Goal: Task Accomplishment & Management: Complete application form

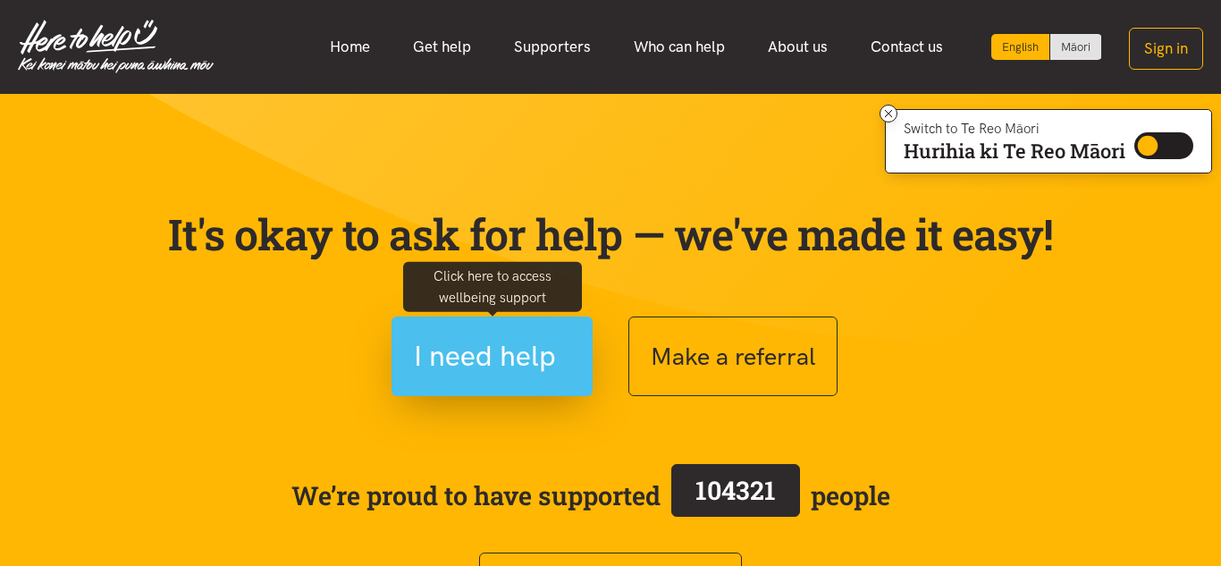
click at [458, 356] on span "I need help" at bounding box center [485, 356] width 142 height 46
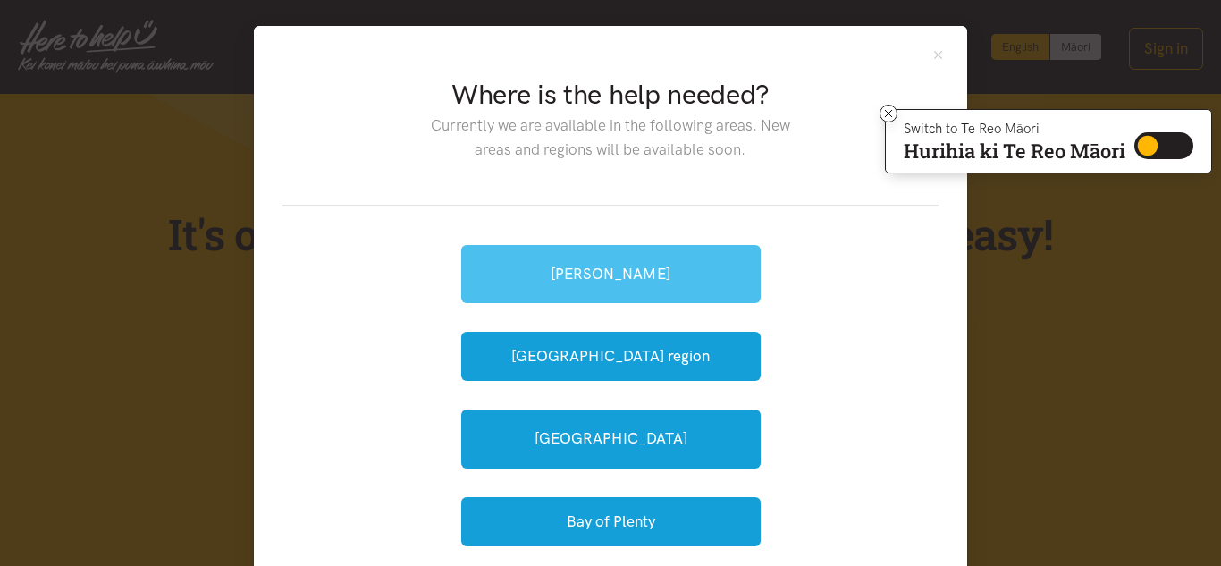
click at [588, 266] on link "[PERSON_NAME]" at bounding box center [611, 274] width 300 height 58
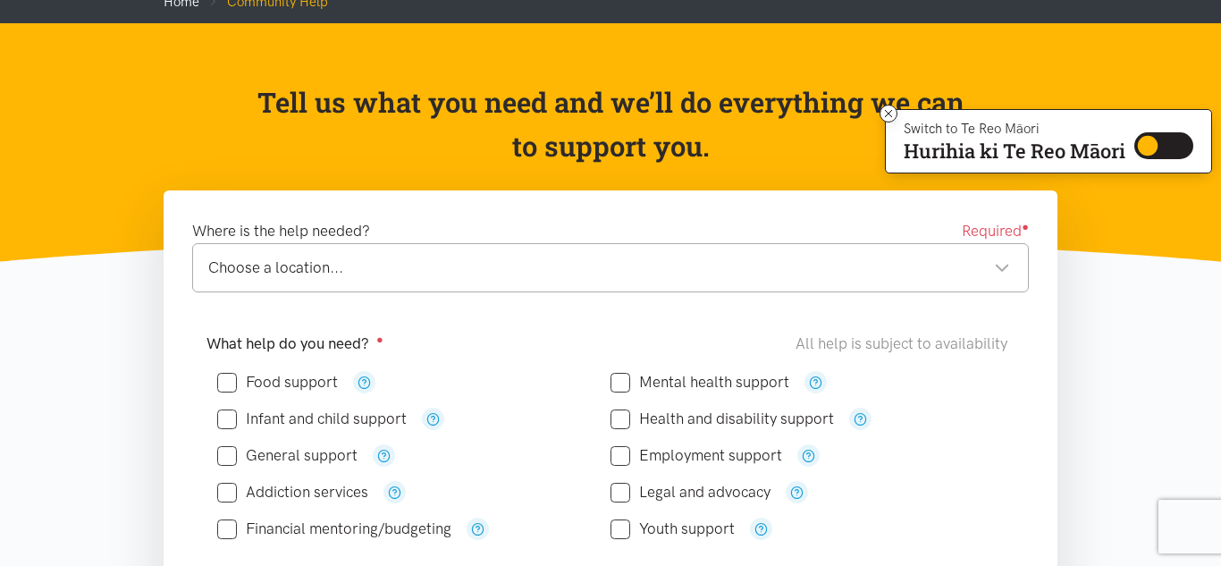
scroll to position [134, 0]
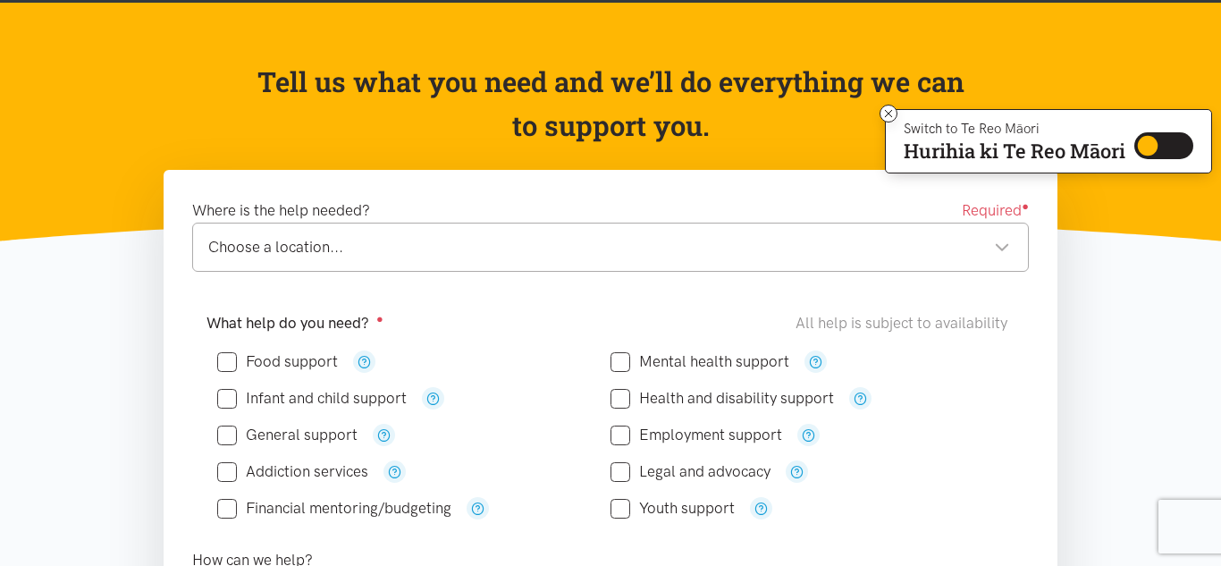
click at [603, 257] on div "Choose a location..." at bounding box center [609, 247] width 802 height 24
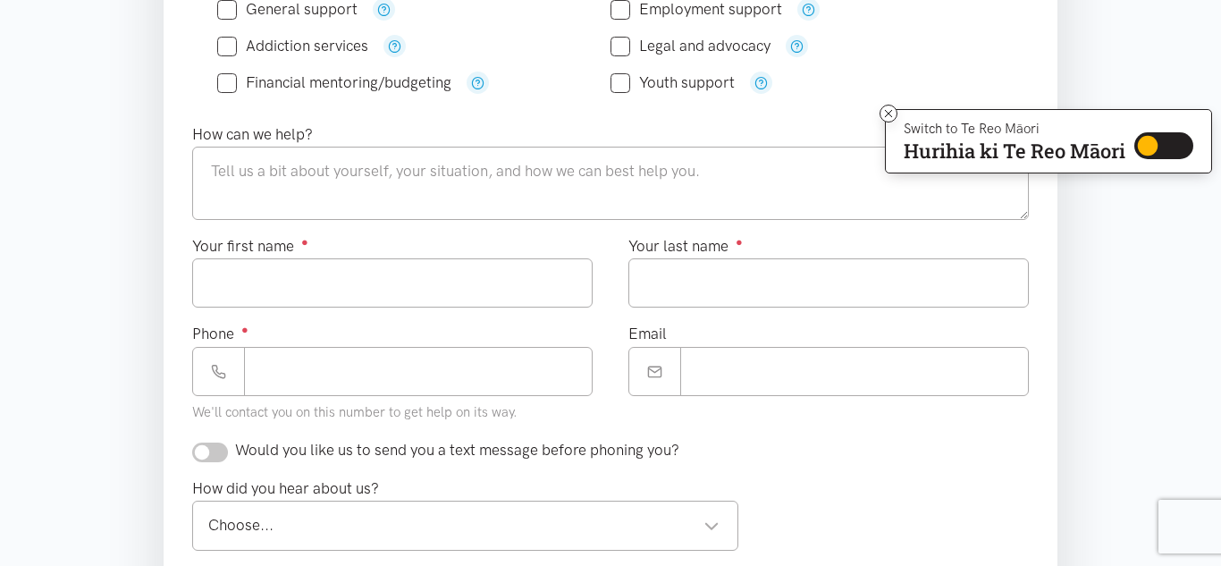
scroll to position [544, 0]
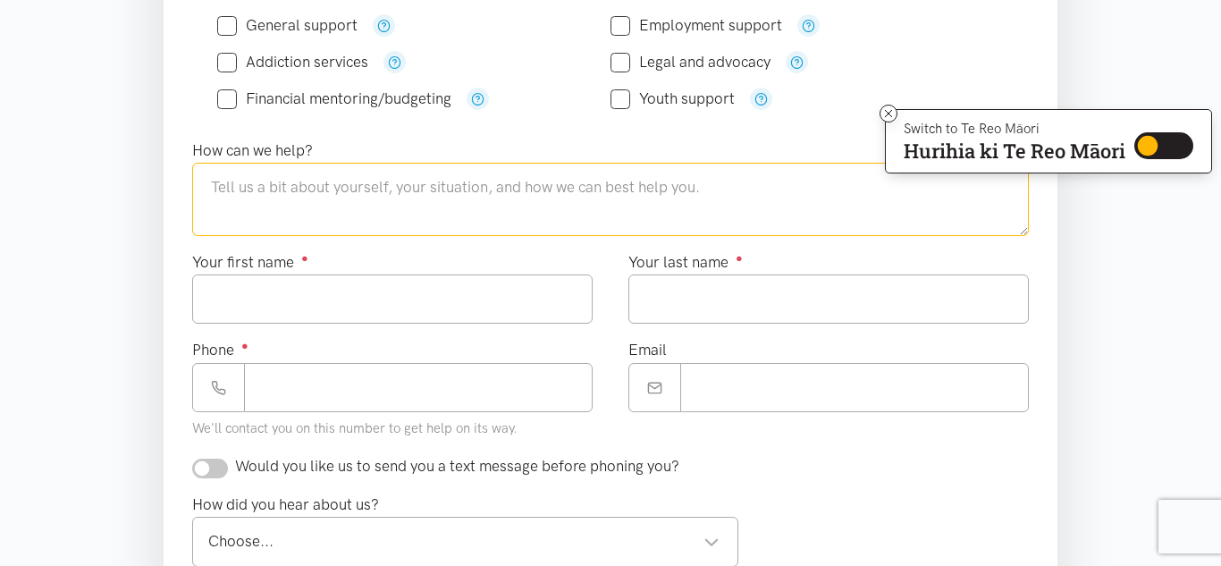
click at [764, 178] on textarea at bounding box center [610, 199] width 837 height 73
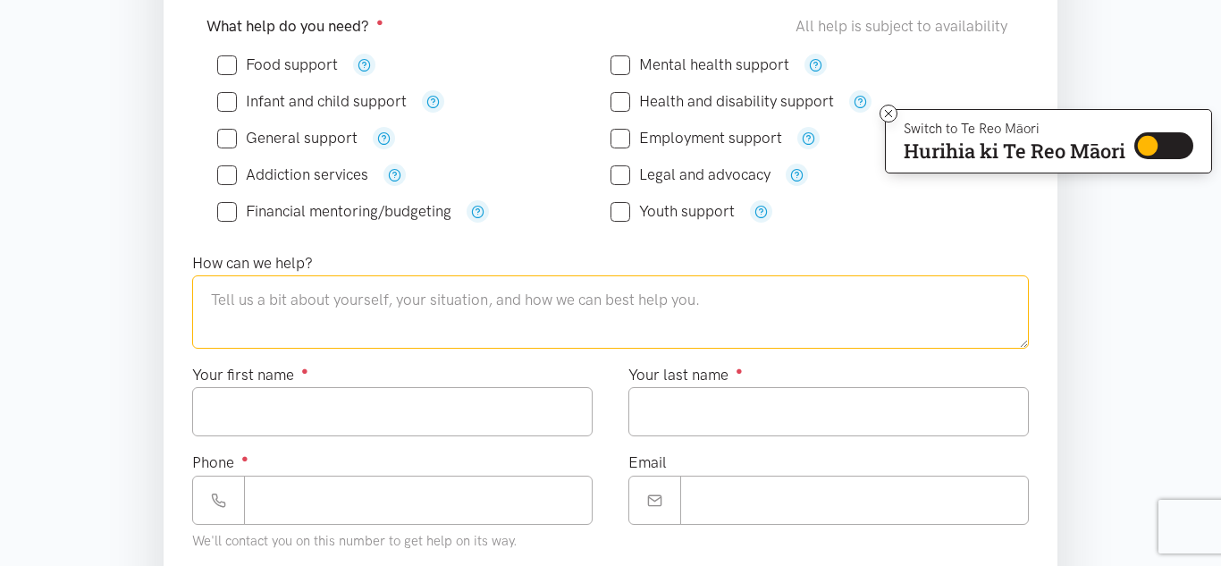
scroll to position [389, 0]
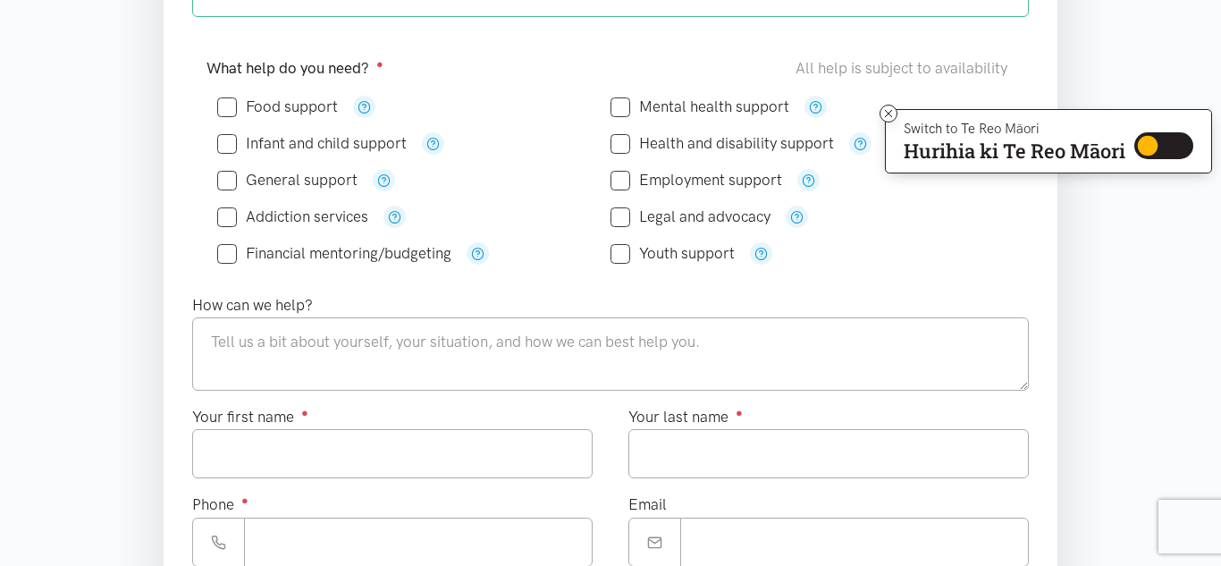
click at [227, 106] on input "Food support" at bounding box center [277, 106] width 121 height 15
checkbox input "true"
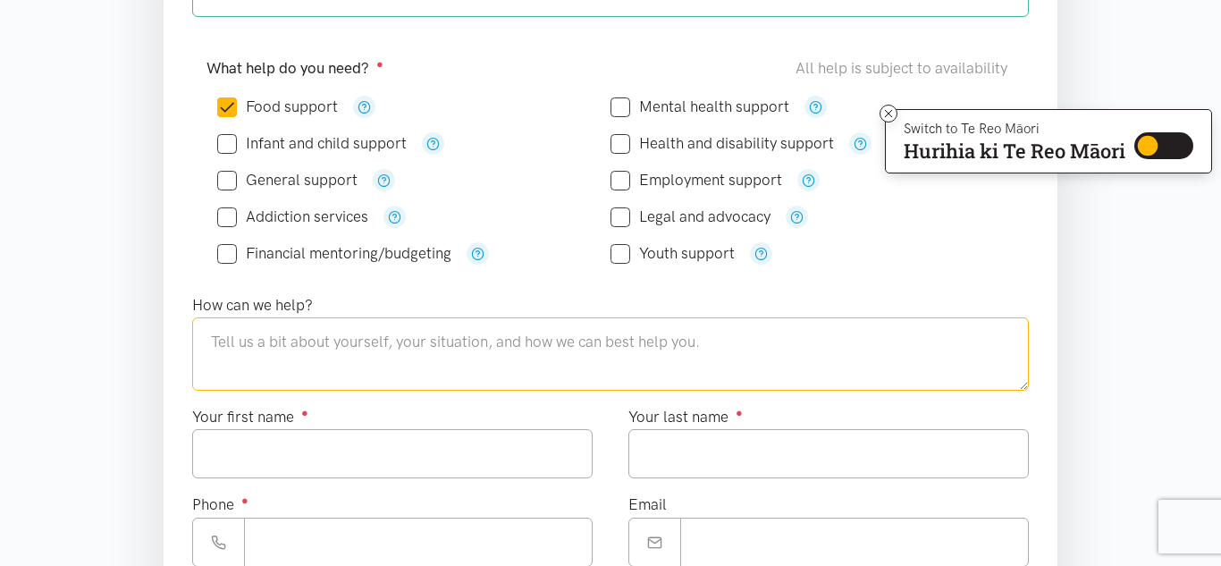
click at [443, 365] on textarea at bounding box center [610, 353] width 837 height 73
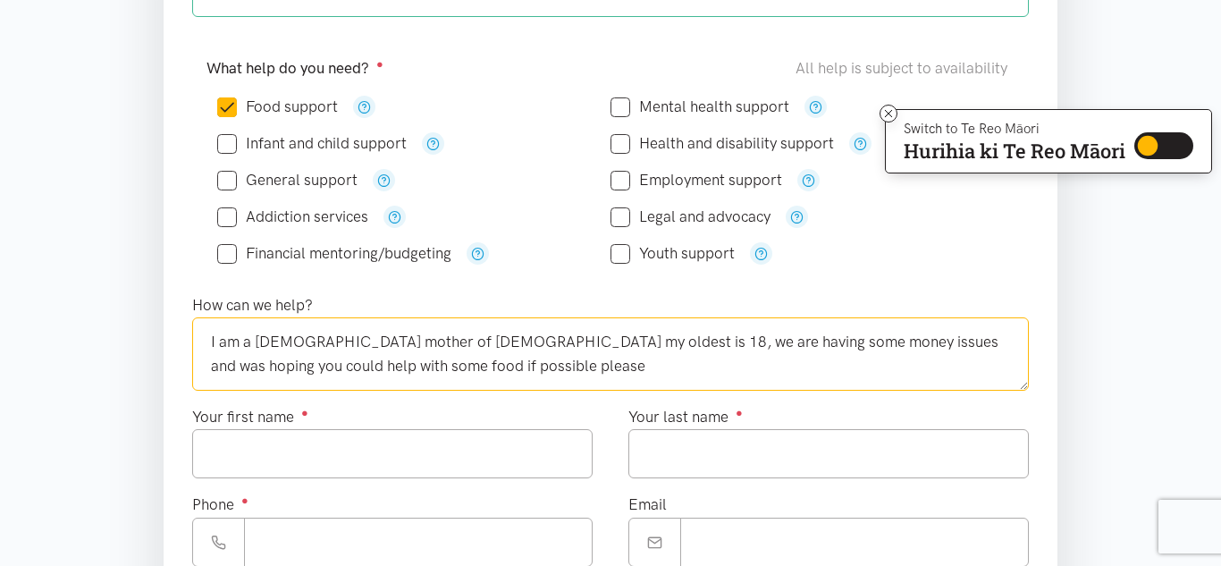
drag, startPoint x: 484, startPoint y: 342, endPoint x: 529, endPoint y: 323, distance: 49.3
click at [483, 339] on textarea "I am a single mother of 4 my oldest is 18, we are having some money issues and …" at bounding box center [610, 353] width 837 height 73
click at [456, 377] on textarea "I am a single mother of four, 11, 13, 15 and 18, we are having some money issue…" at bounding box center [610, 353] width 837 height 73
type textarea "I am a single mother of four, 11, 13, 15 and 18, we are having some money issue…"
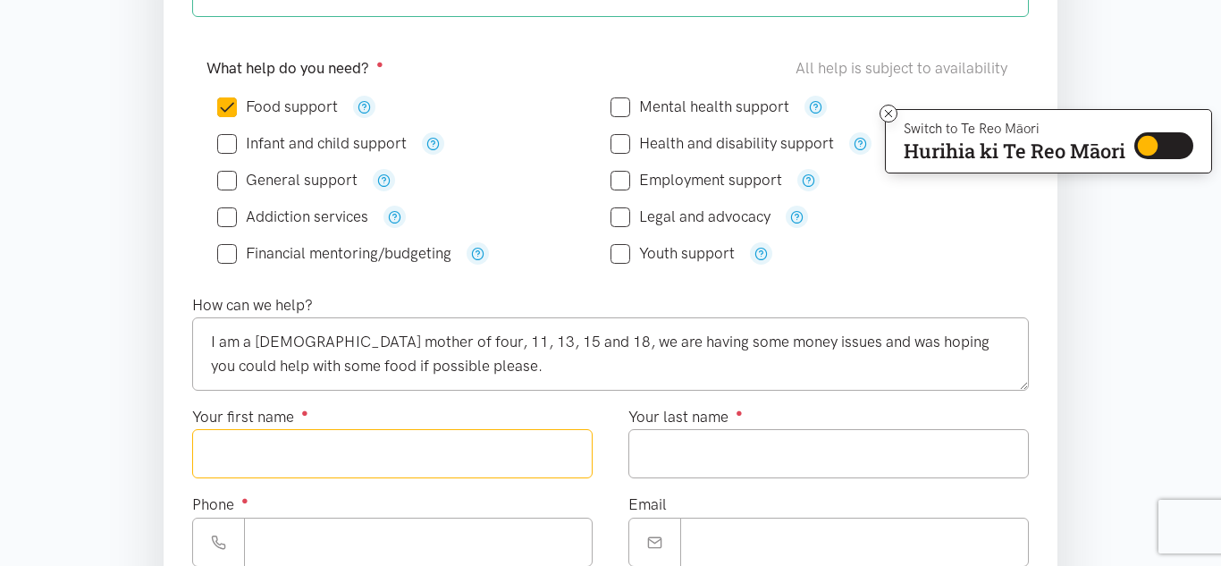
click at [499, 457] on input "Your first name ●" at bounding box center [392, 453] width 401 height 49
type input "******"
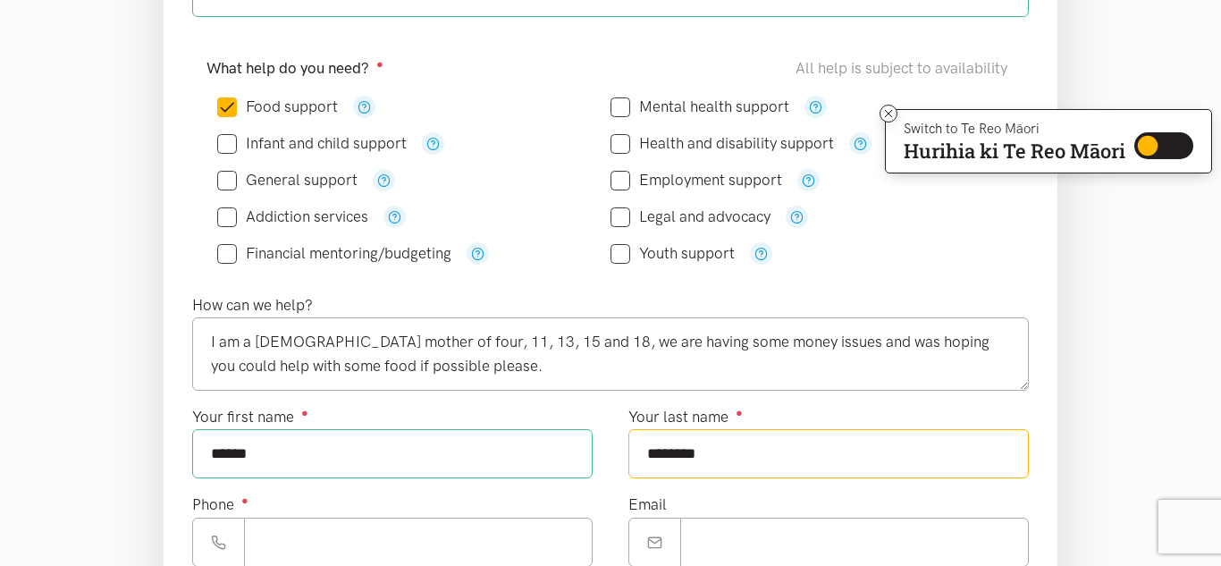
type input "********"
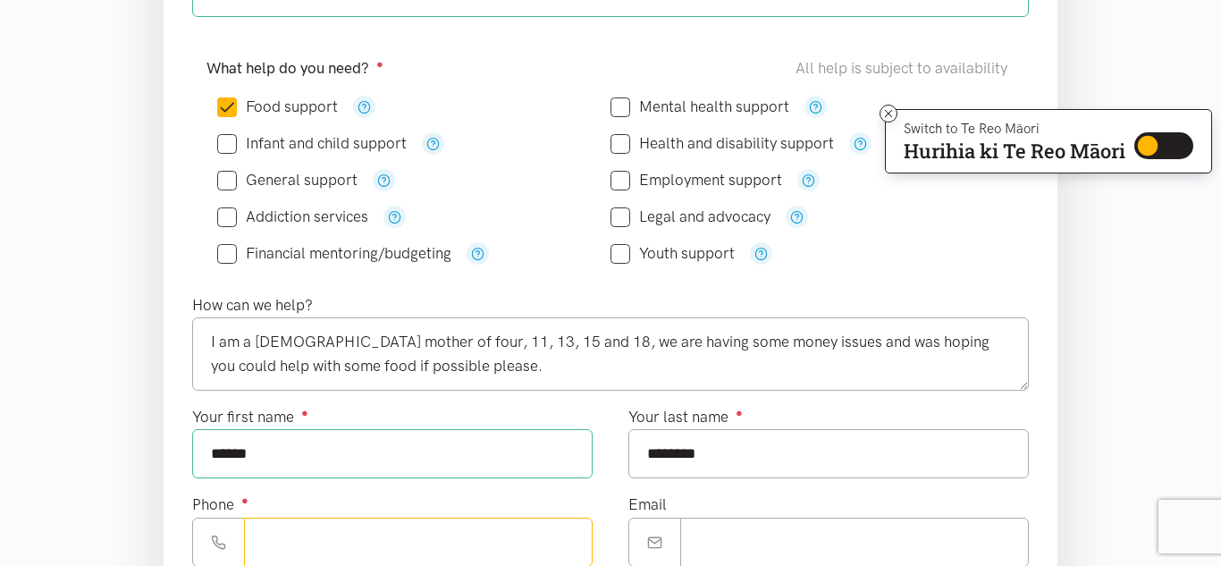
click at [436, 534] on input "Phone ●" at bounding box center [418, 542] width 349 height 49
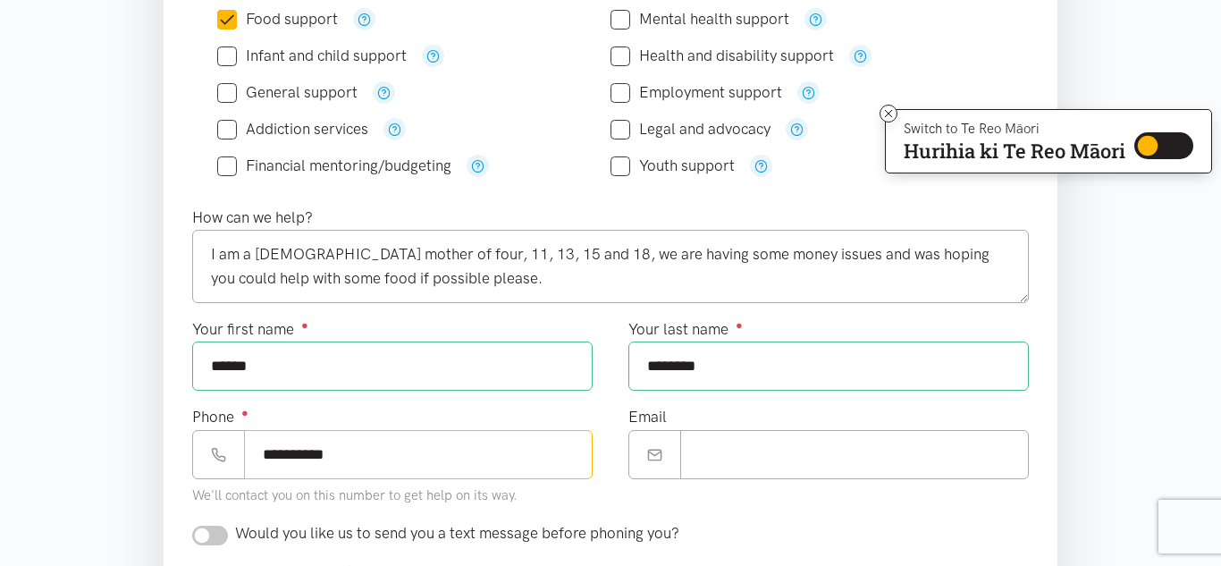
scroll to position [500, 0]
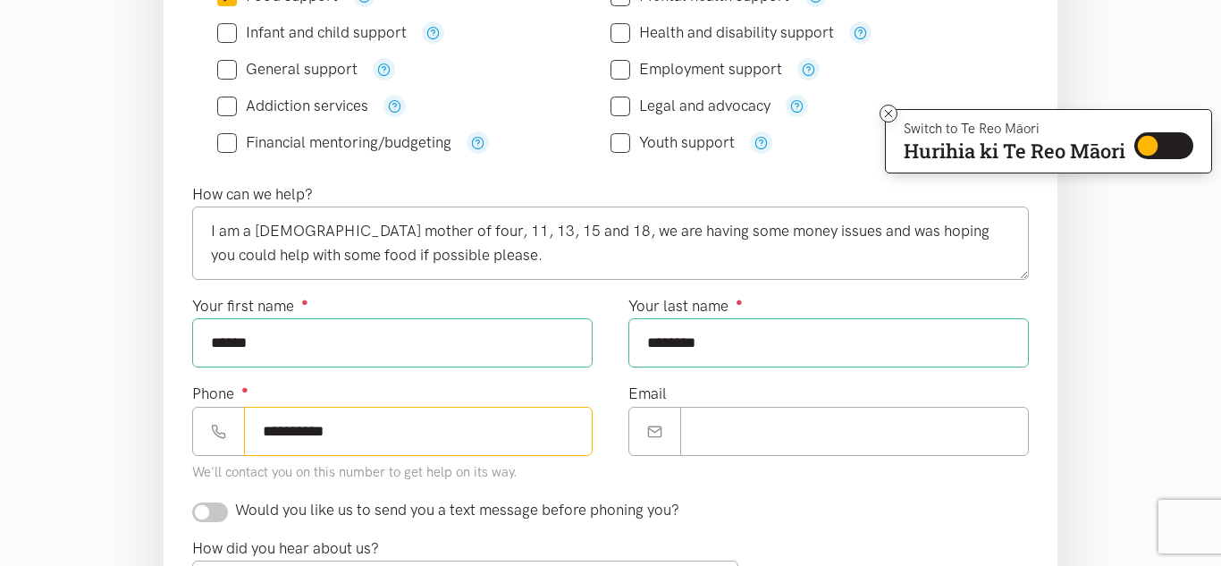
type input "**********"
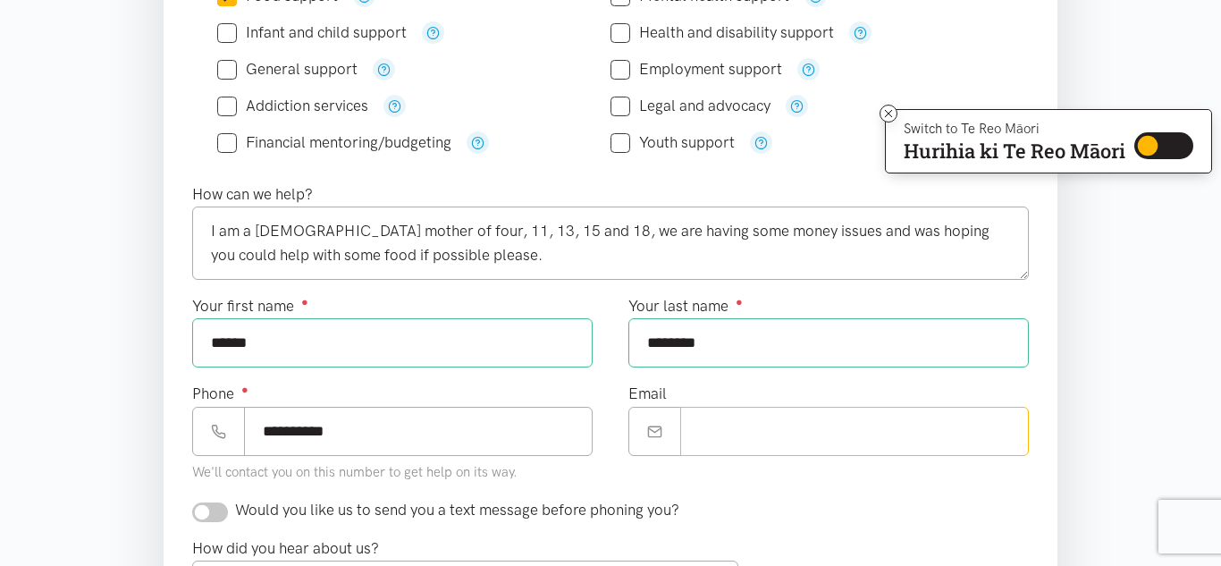
click at [741, 430] on input "Email" at bounding box center [854, 431] width 349 height 49
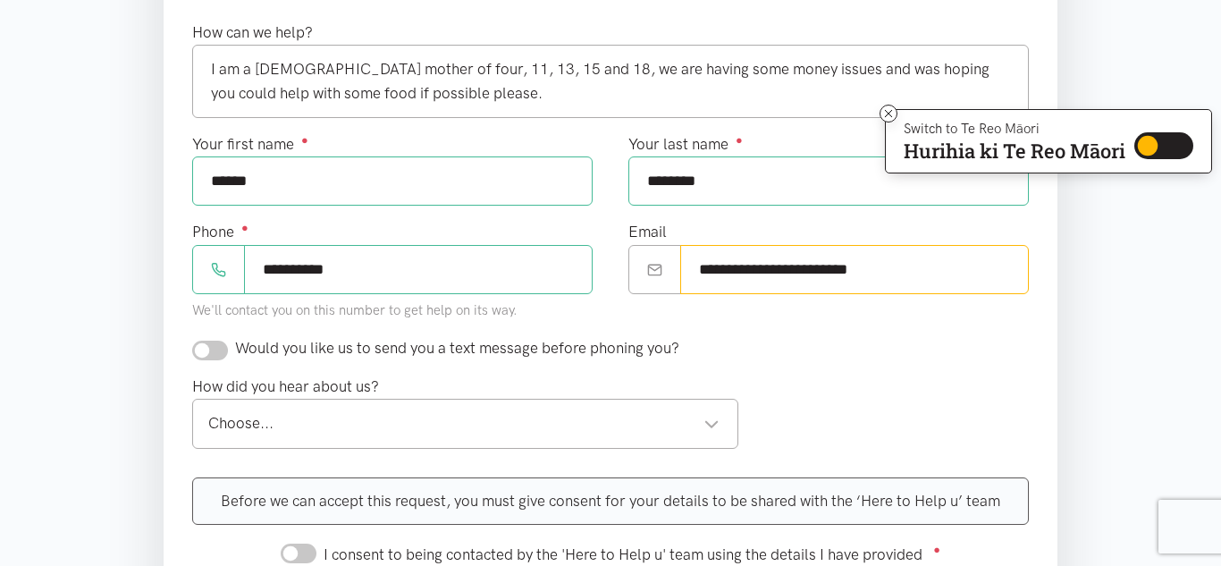
scroll to position [678, 0]
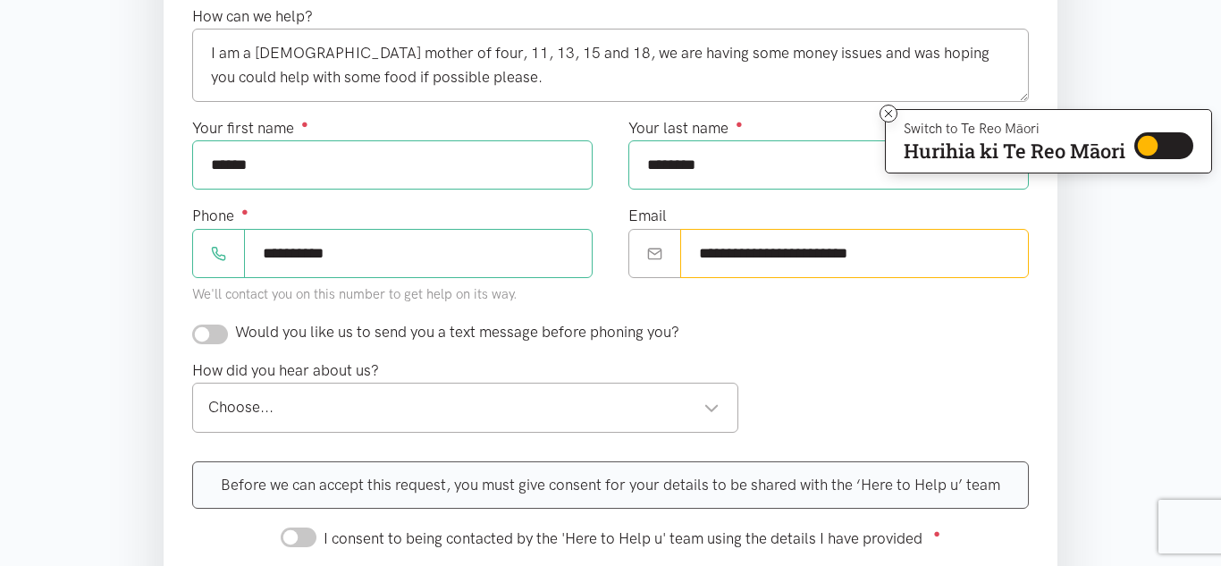
click at [598, 417] on div "Choose..." at bounding box center [463, 407] width 511 height 24
type input "**********"
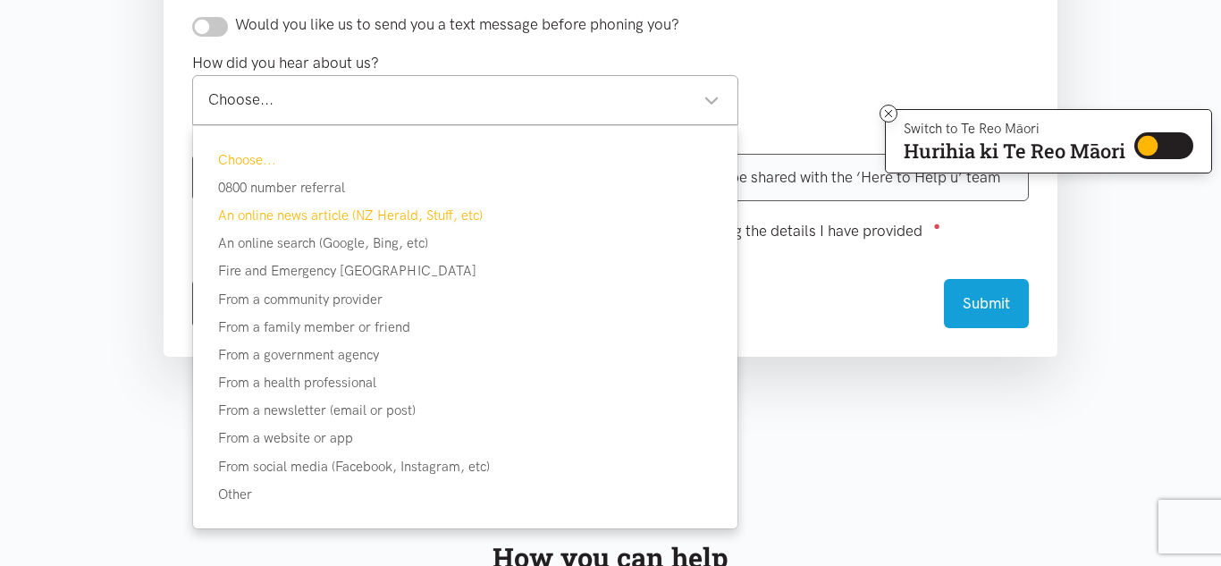
scroll to position [998, 0]
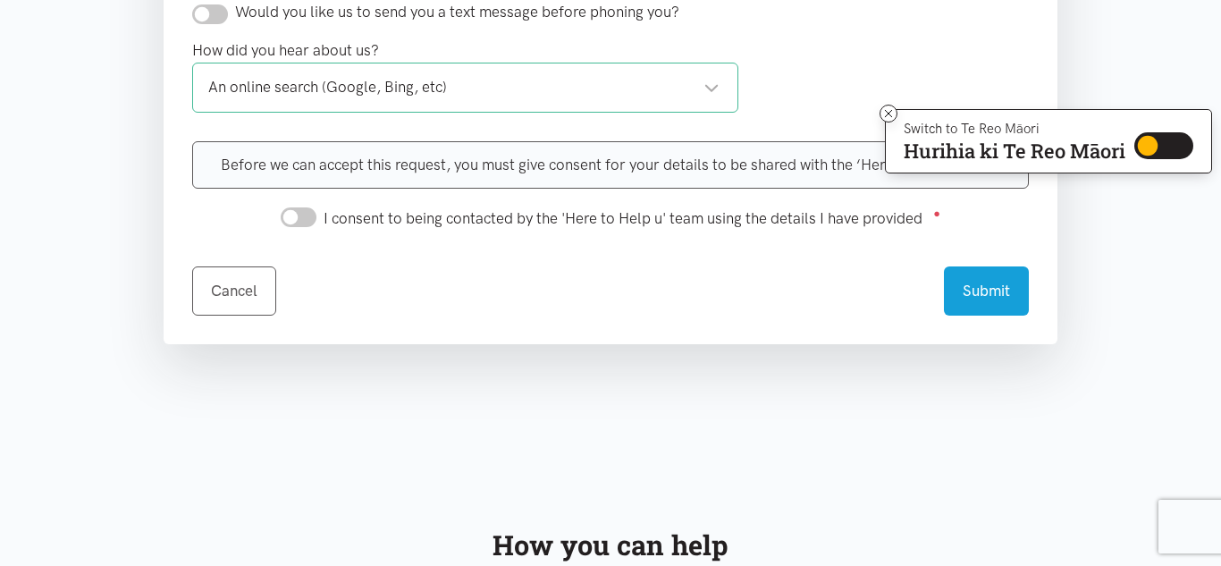
click at [293, 212] on input "I consent to being contacted by the 'Here to Help u' team using the details I h…" at bounding box center [299, 217] width 36 height 20
checkbox input "true"
click at [968, 277] on button "Submit" at bounding box center [986, 288] width 85 height 49
click at [882, 112] on icon at bounding box center [888, 113] width 13 height 13
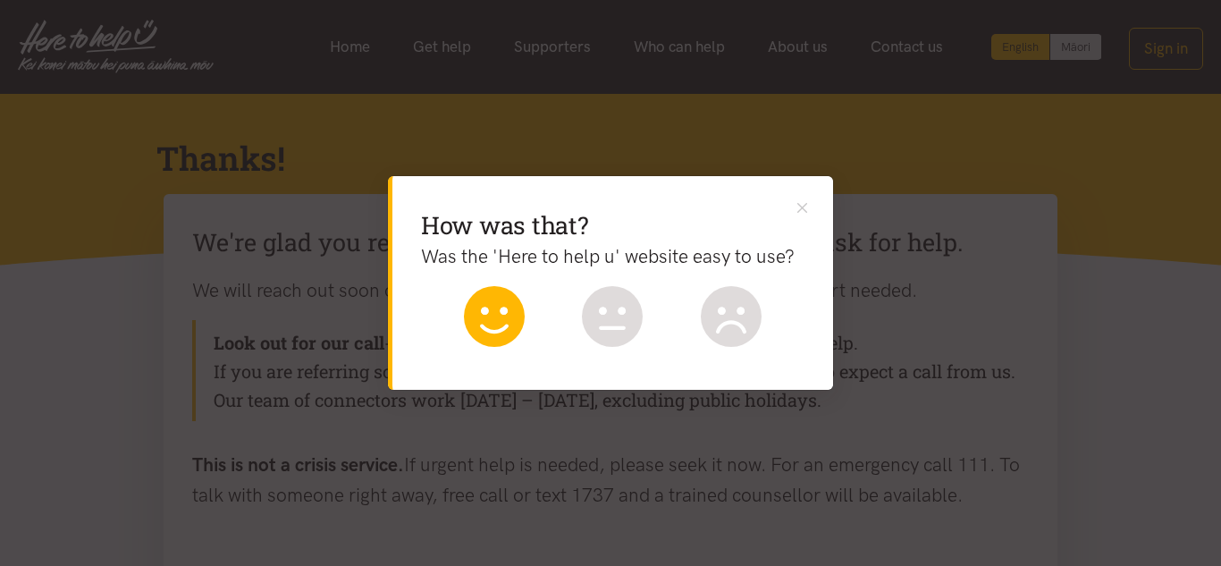
click at [495, 308] on icon at bounding box center [494, 316] width 61 height 61
